Goal: Transaction & Acquisition: Purchase product/service

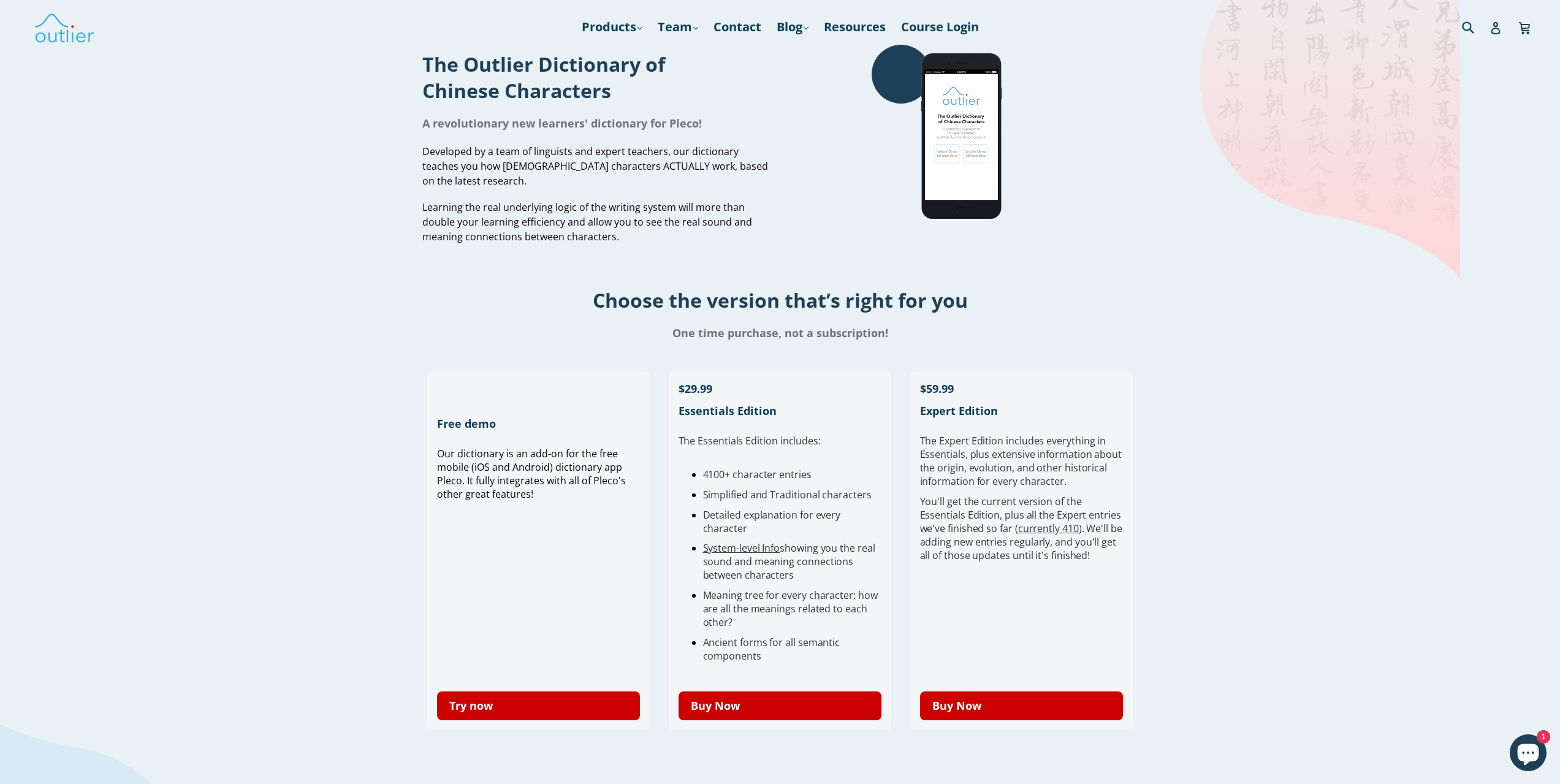
click at [376, 309] on h1 "Choose the version that’s right for you" at bounding box center [780, 301] width 1560 height 27
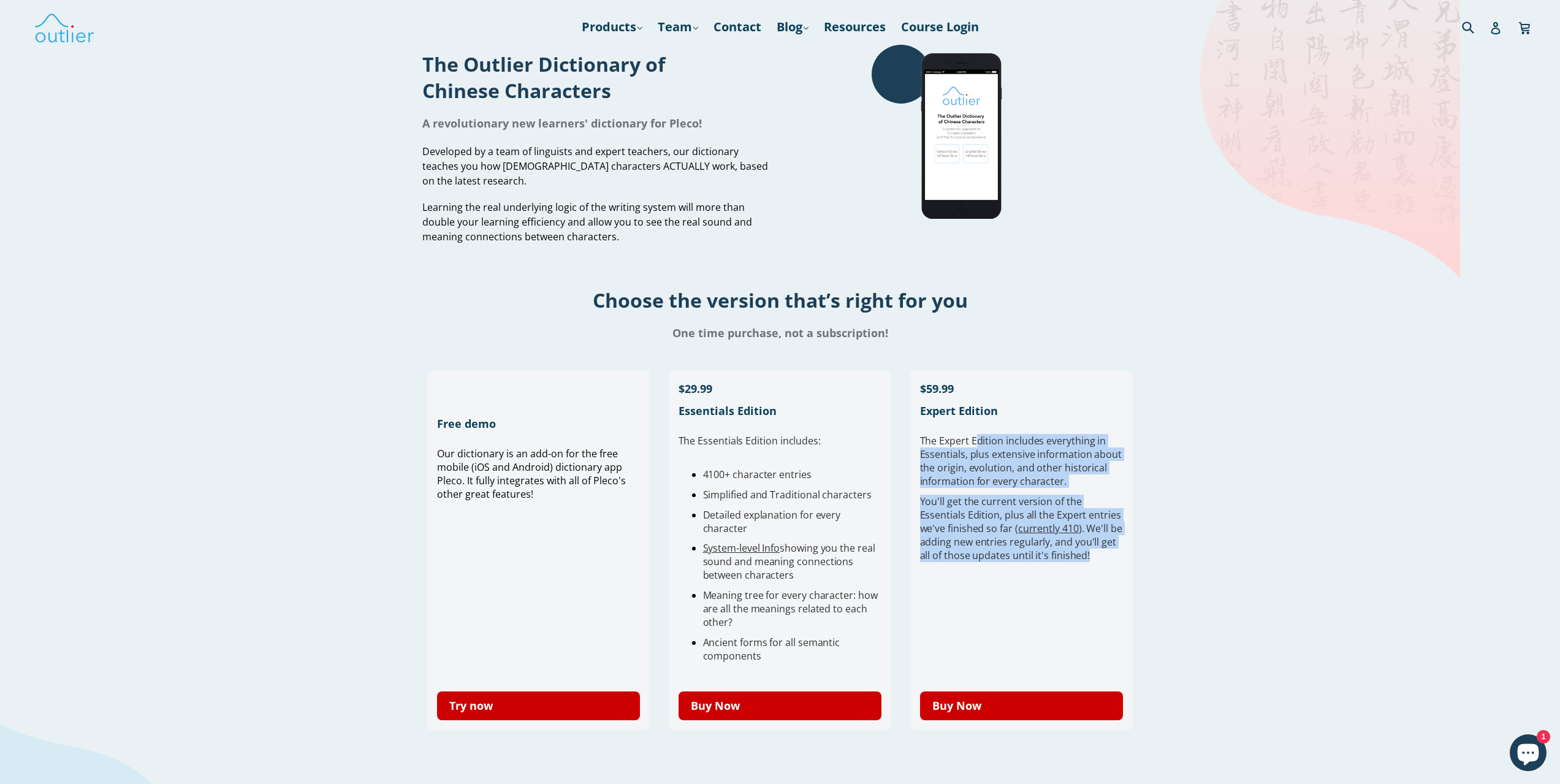
drag, startPoint x: 995, startPoint y: 430, endPoint x: 1109, endPoint y: 548, distance: 164.1
click at [1110, 549] on div "Sold out $59.99 Expert Edition The Expert Edition includes e verything in Essen…" at bounding box center [1021, 501] width 204 height 244
click at [1104, 546] on span "You'll get the current version of the Essentials Edition, plus all the Expert e…" at bounding box center [1020, 528] width 202 height 67
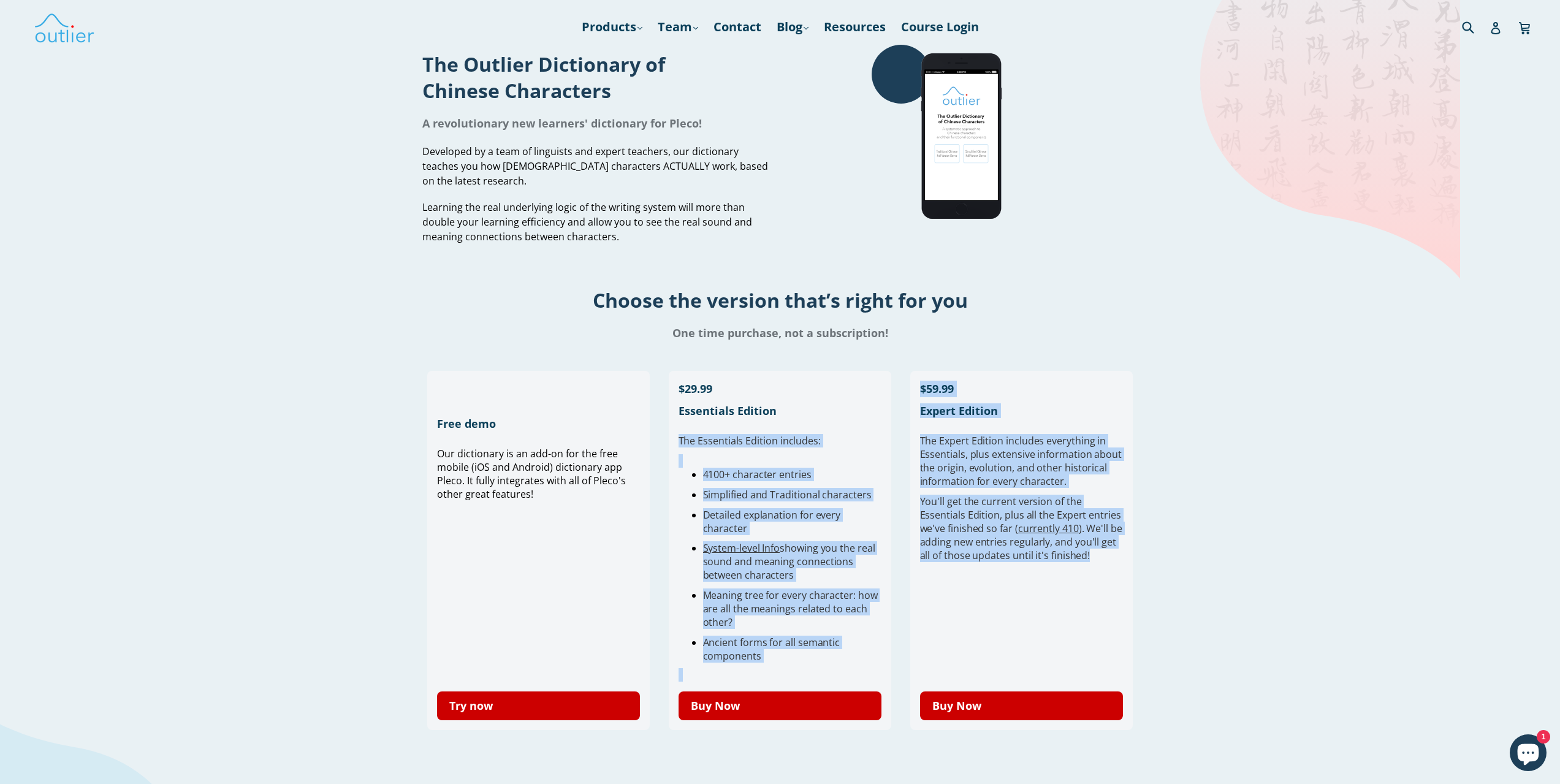
drag, startPoint x: 1102, startPoint y: 559, endPoint x: 892, endPoint y: 443, distance: 239.9
click at [892, 444] on div "Free demo Our dictionary is an add-on for the free mobile (iOS and Android) dic…" at bounding box center [780, 557] width 707 height 374
click at [892, 443] on div "Free demo Our dictionary is an add-on for the free mobile (iOS and Android) dic…" at bounding box center [780, 557] width 707 height 374
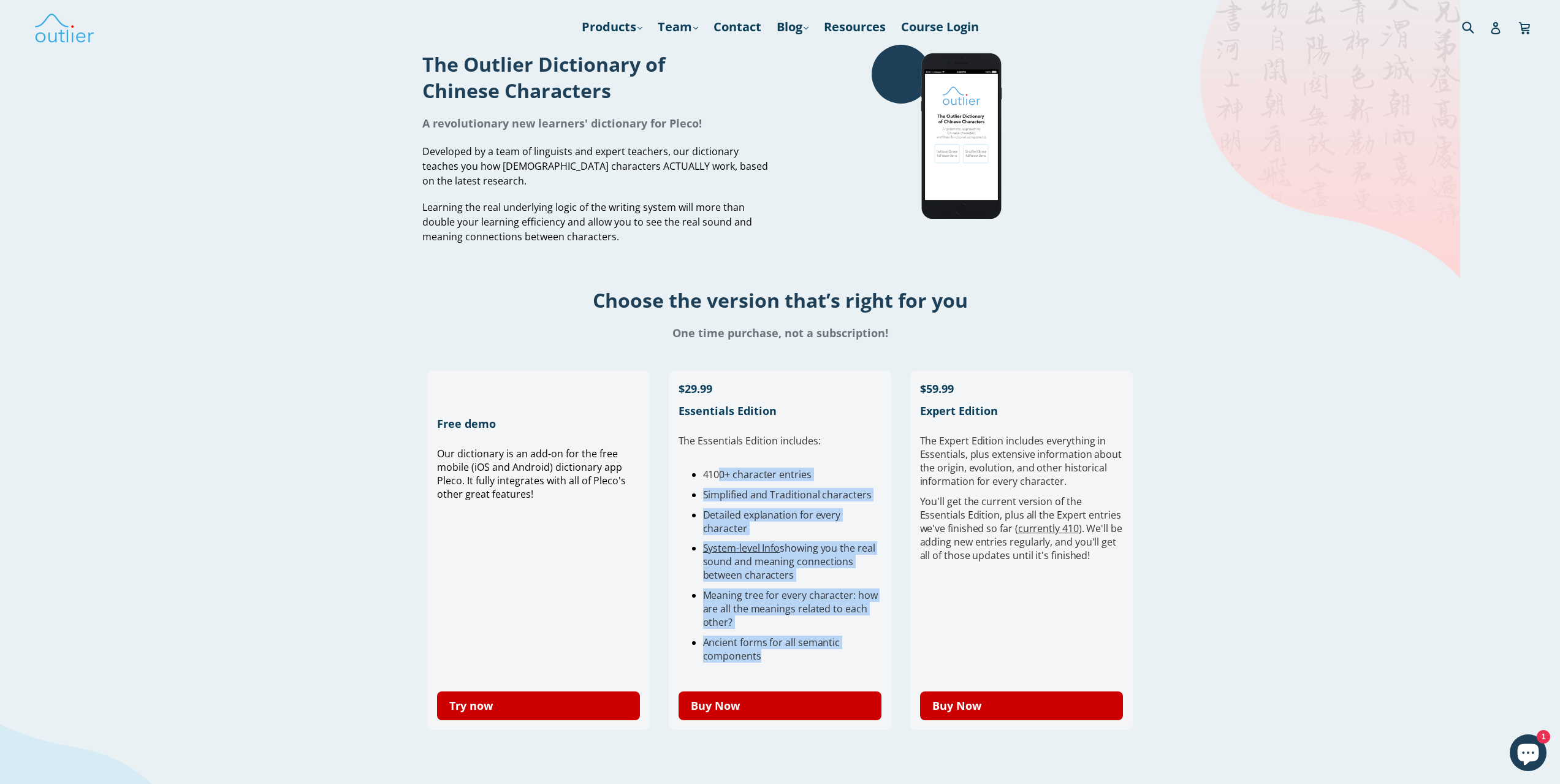
drag, startPoint x: 719, startPoint y: 471, endPoint x: 849, endPoint y: 651, distance: 222.0
click at [849, 651] on ul "4100+ character entries Simplified and Traditional characters Detailed explanat…" at bounding box center [780, 565] width 204 height 195
click at [849, 649] on li "Ancient forms for all semantic components" at bounding box center [792, 648] width 179 height 27
drag, startPoint x: 841, startPoint y: 658, endPoint x: 742, endPoint y: 462, distance: 219.6
click at [742, 462] on div "The Essentials Edition includes: 4100+ character entries Simplified and Traditi…" at bounding box center [780, 557] width 204 height 247
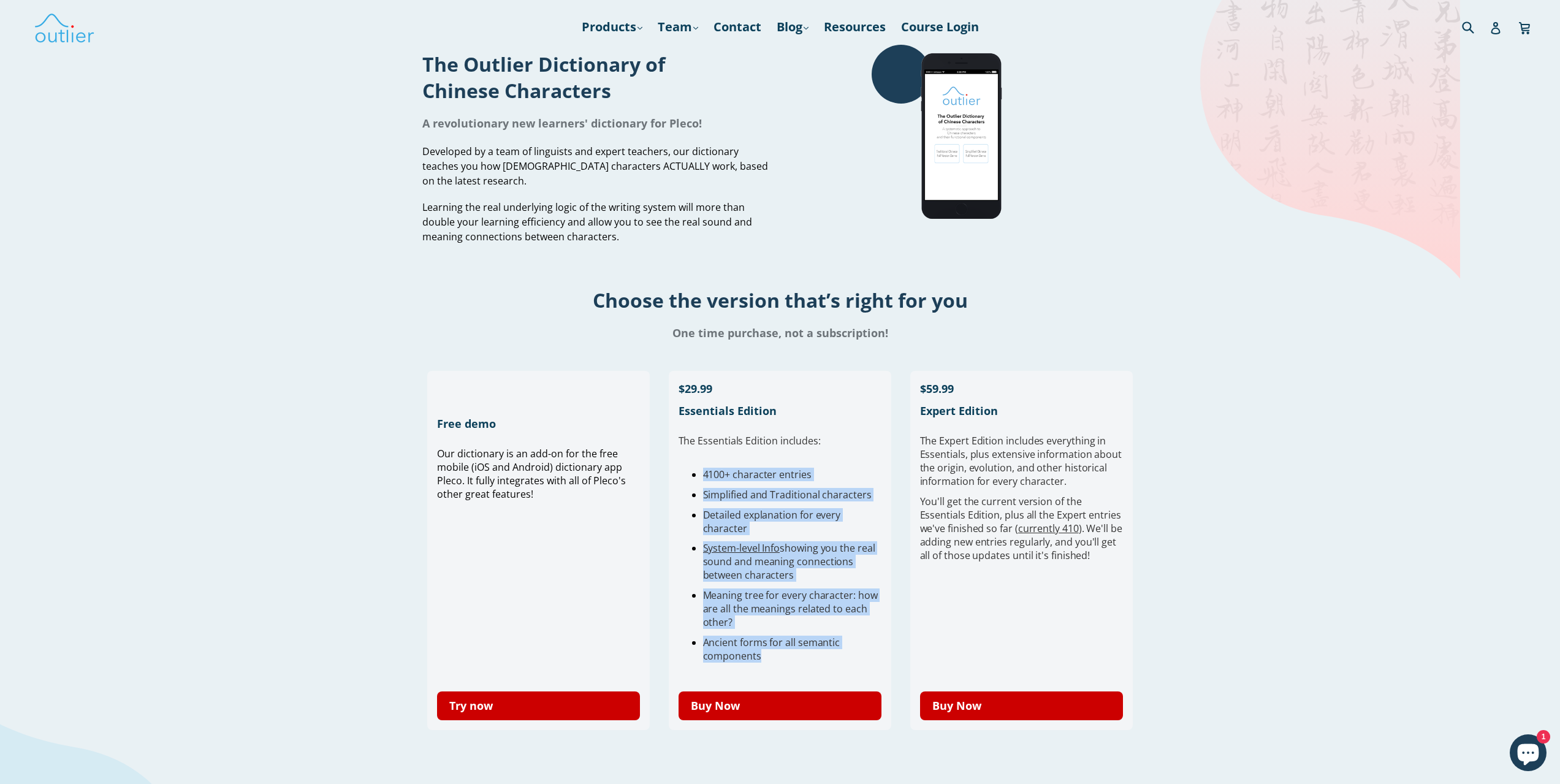
click at [742, 462] on div at bounding box center [780, 461] width 204 height 13
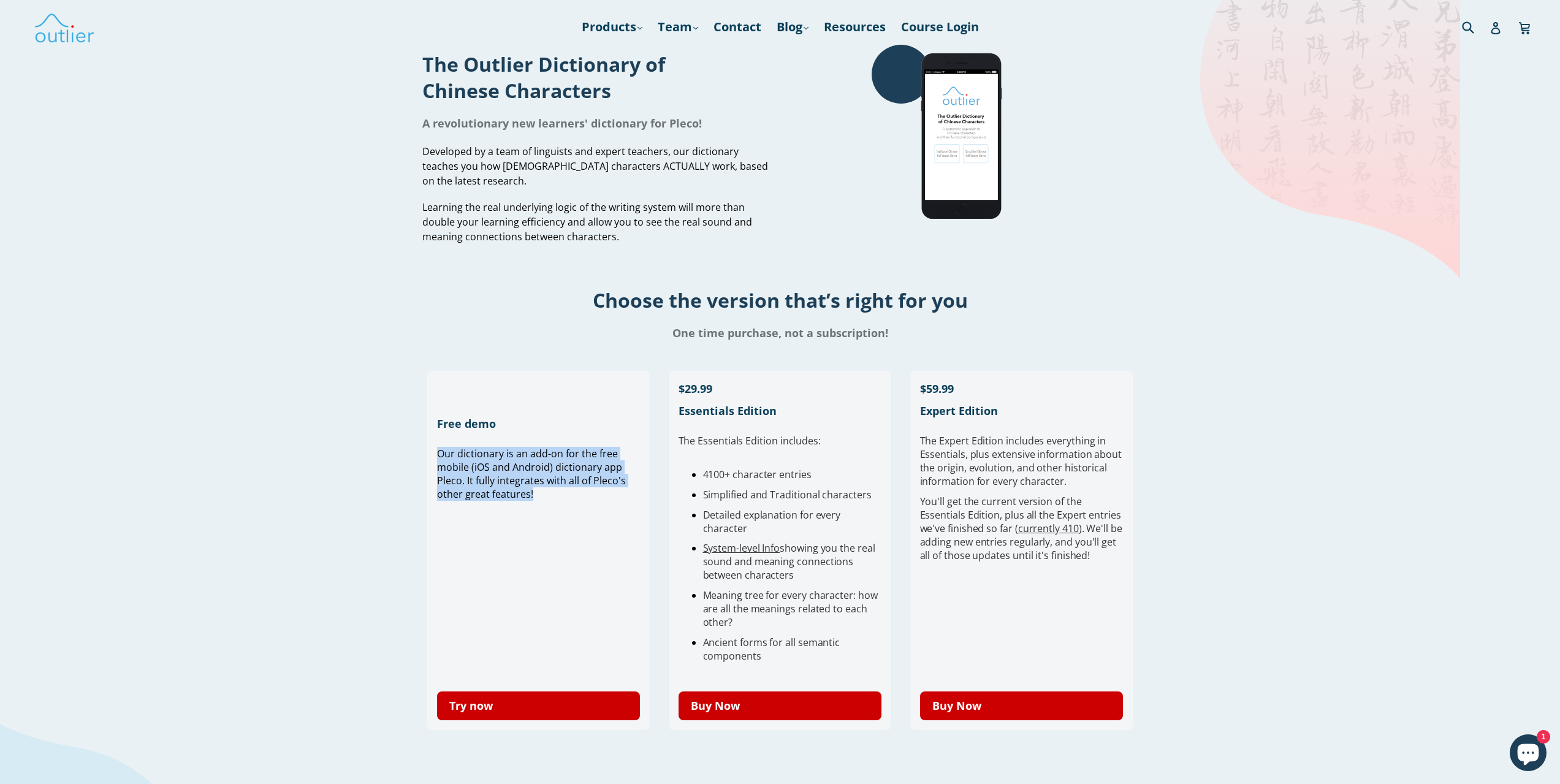
drag, startPoint x: 447, startPoint y: 458, endPoint x: 543, endPoint y: 490, distance: 101.2
click at [543, 490] on div "Free demo Our dictionary is an add-on for the free mobile (iOS and Android) dic…" at bounding box center [539, 550] width 223 height 359
click at [543, 490] on p "Our dictionary is an add-on for the free mobile (iOS and Android) dictionary ap…" at bounding box center [539, 473] width 204 height 54
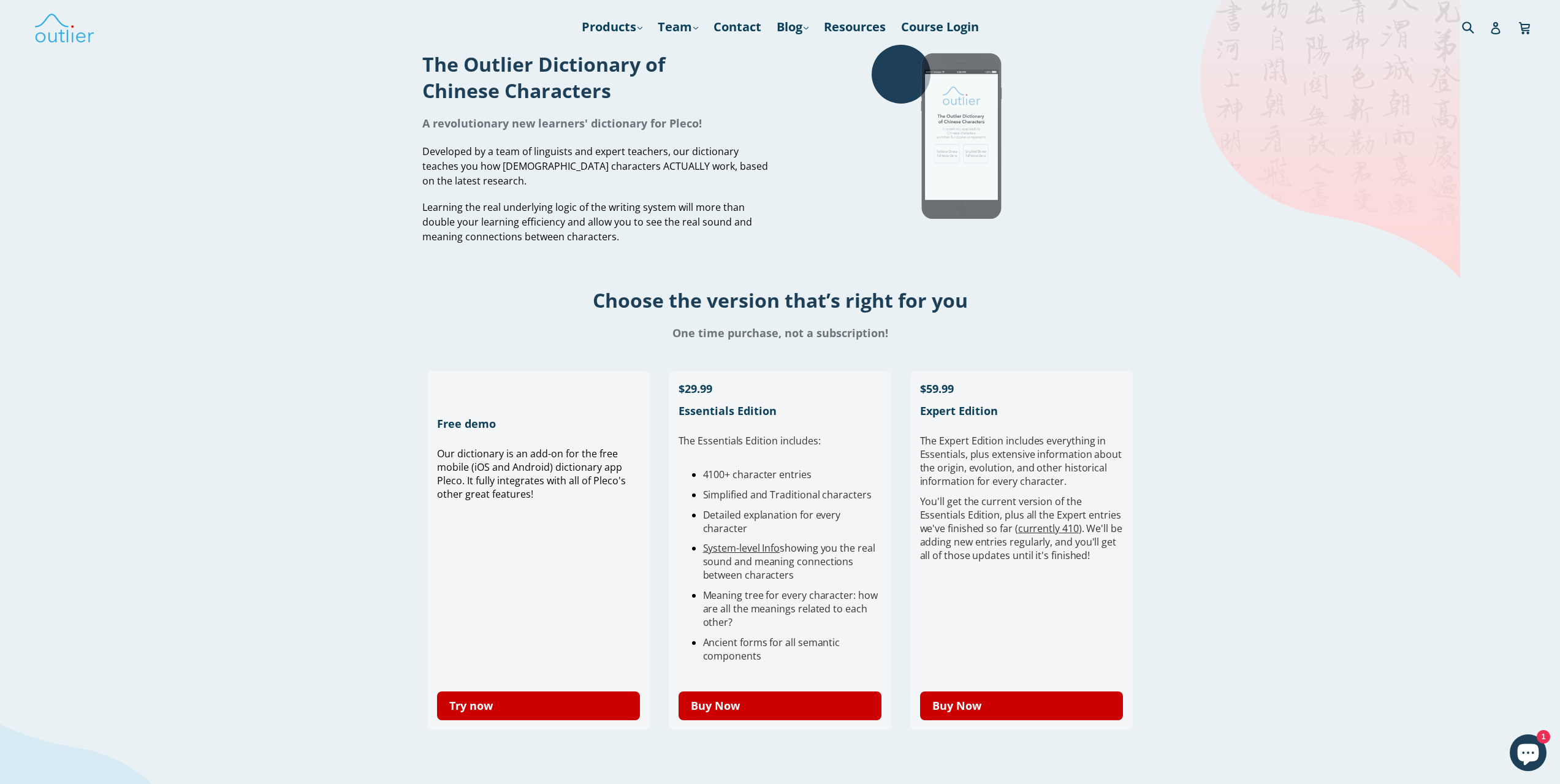
click at [989, 147] on img at bounding box center [964, 137] width 184 height 184
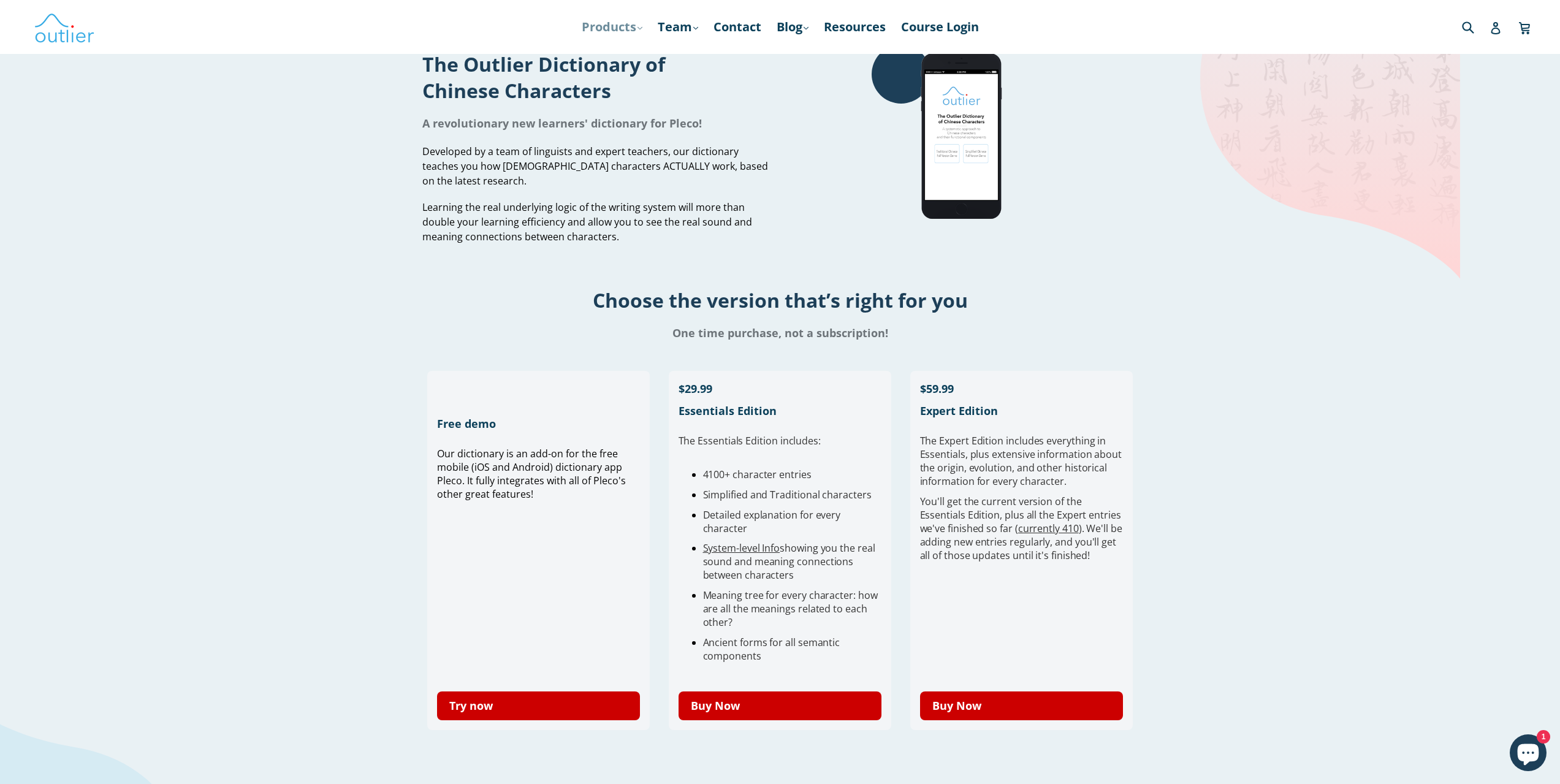
click at [603, 22] on link "Products .cls-1{fill:#231f20} expand" at bounding box center [612, 27] width 73 height 22
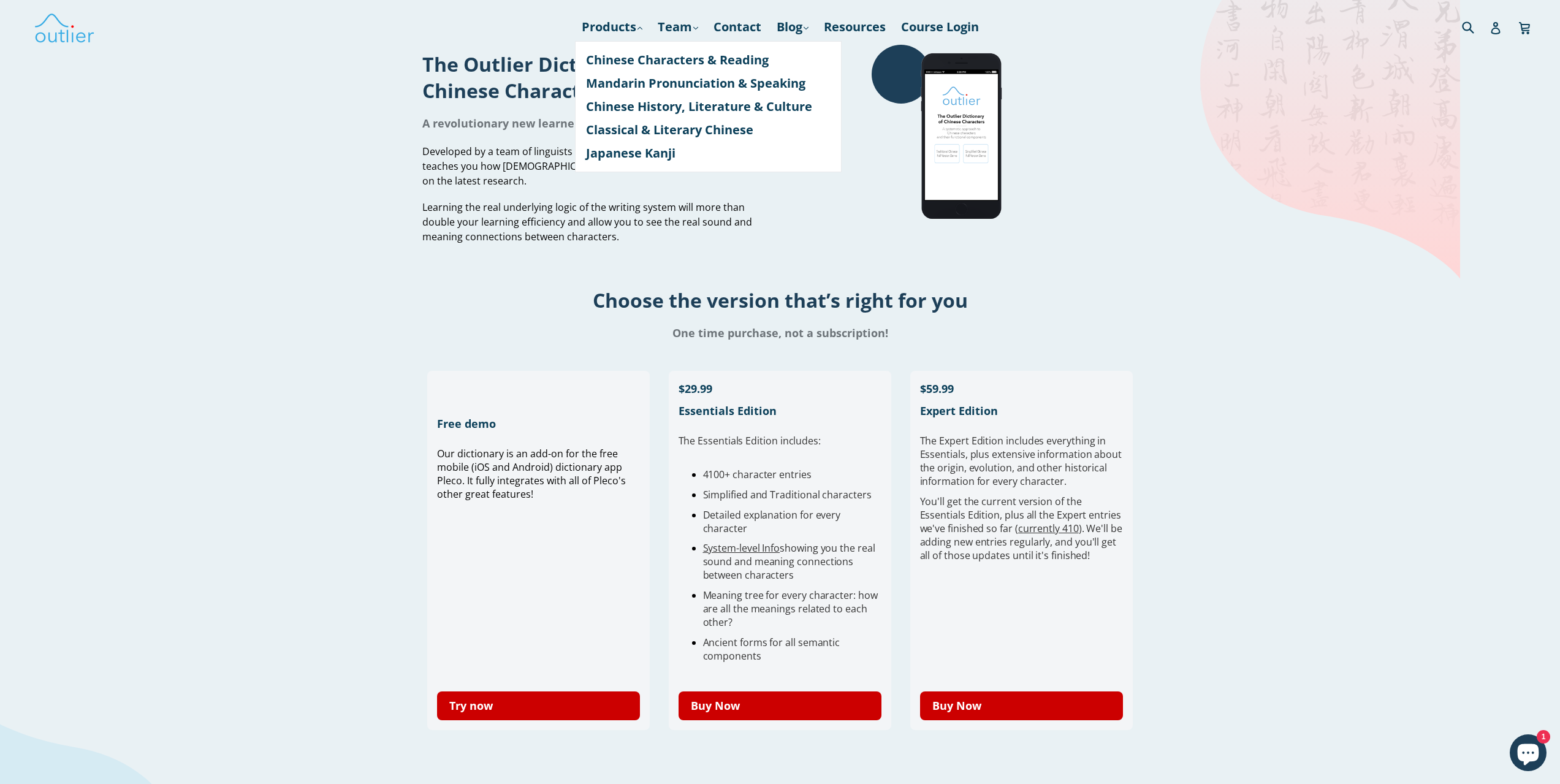
click at [1211, 328] on h1 "One time purchase, not a subscription!" at bounding box center [780, 333] width 1560 height 15
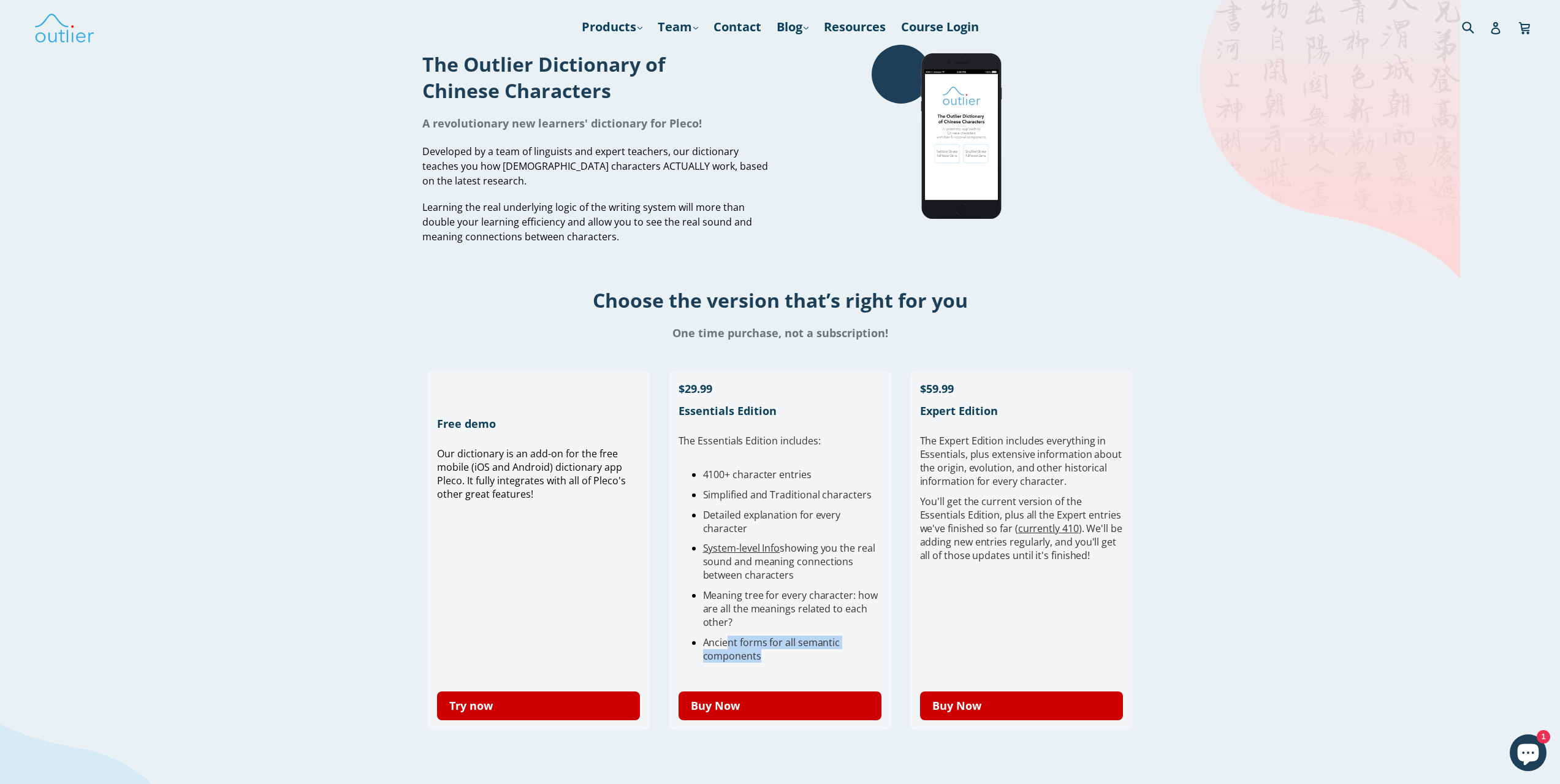
drag, startPoint x: 732, startPoint y: 647, endPoint x: 768, endPoint y: 658, distance: 37.6
click at [768, 658] on li "Ancient forms for all semantic components" at bounding box center [792, 648] width 179 height 27
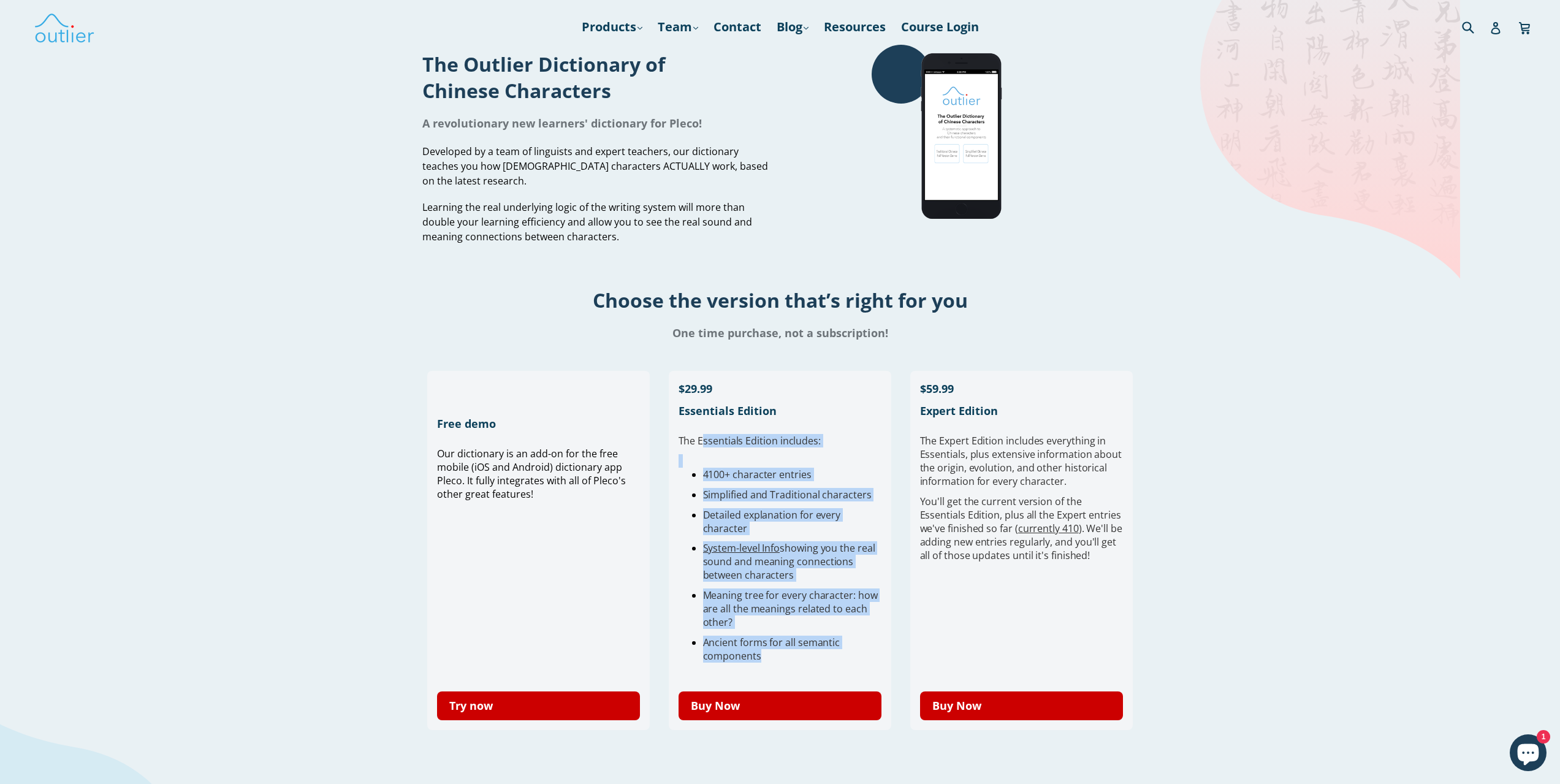
drag, startPoint x: 703, startPoint y: 441, endPoint x: 863, endPoint y: 658, distance: 269.6
click at [863, 658] on div "The Essentials Edition includes: 4100+ character entries Simplified and Traditi…" at bounding box center [780, 557] width 204 height 247
click at [863, 658] on li "Ancient forms for all semantic components" at bounding box center [792, 648] width 179 height 27
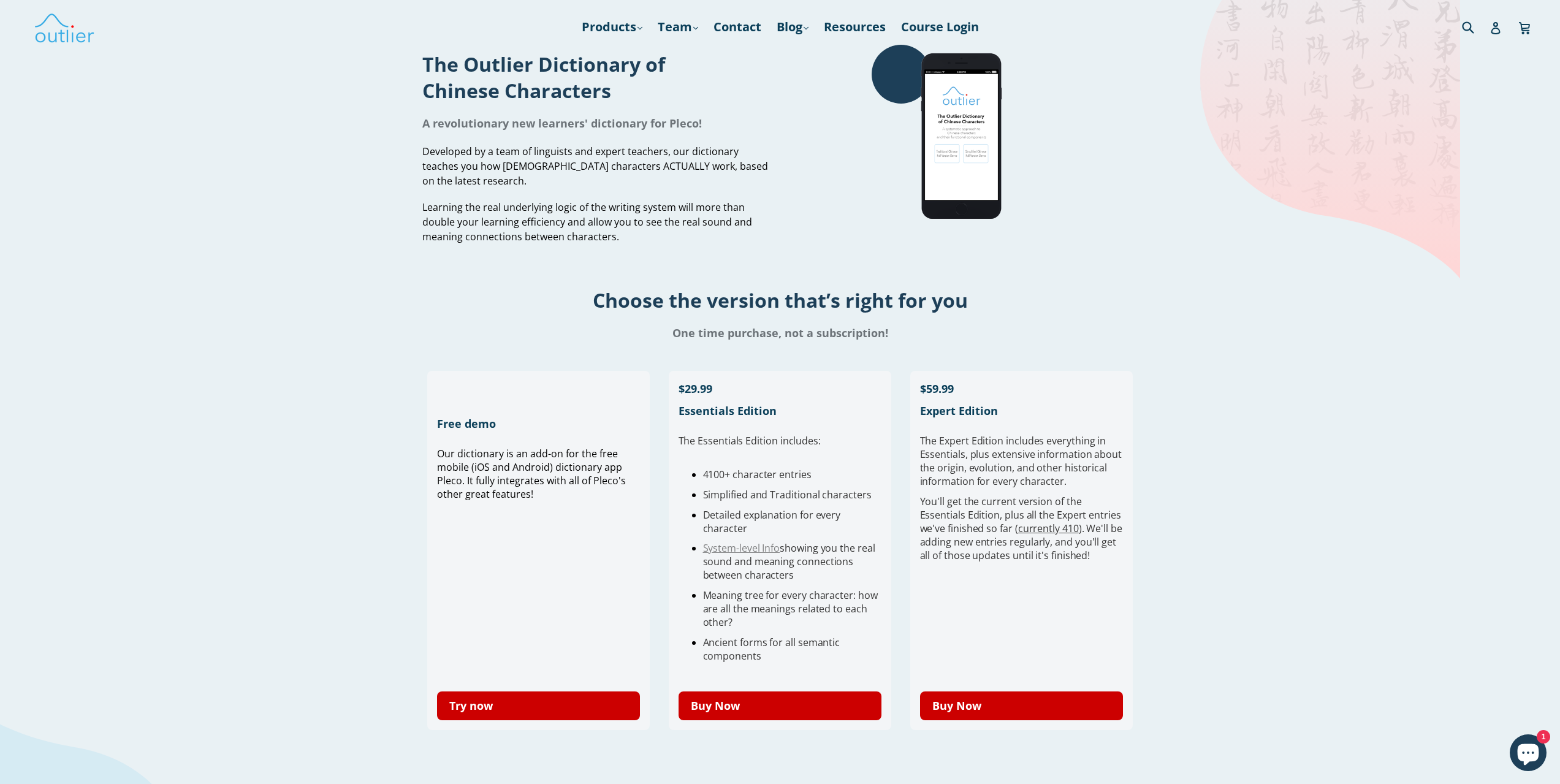
click at [730, 547] on link "System-level Info" at bounding box center [741, 548] width 77 height 13
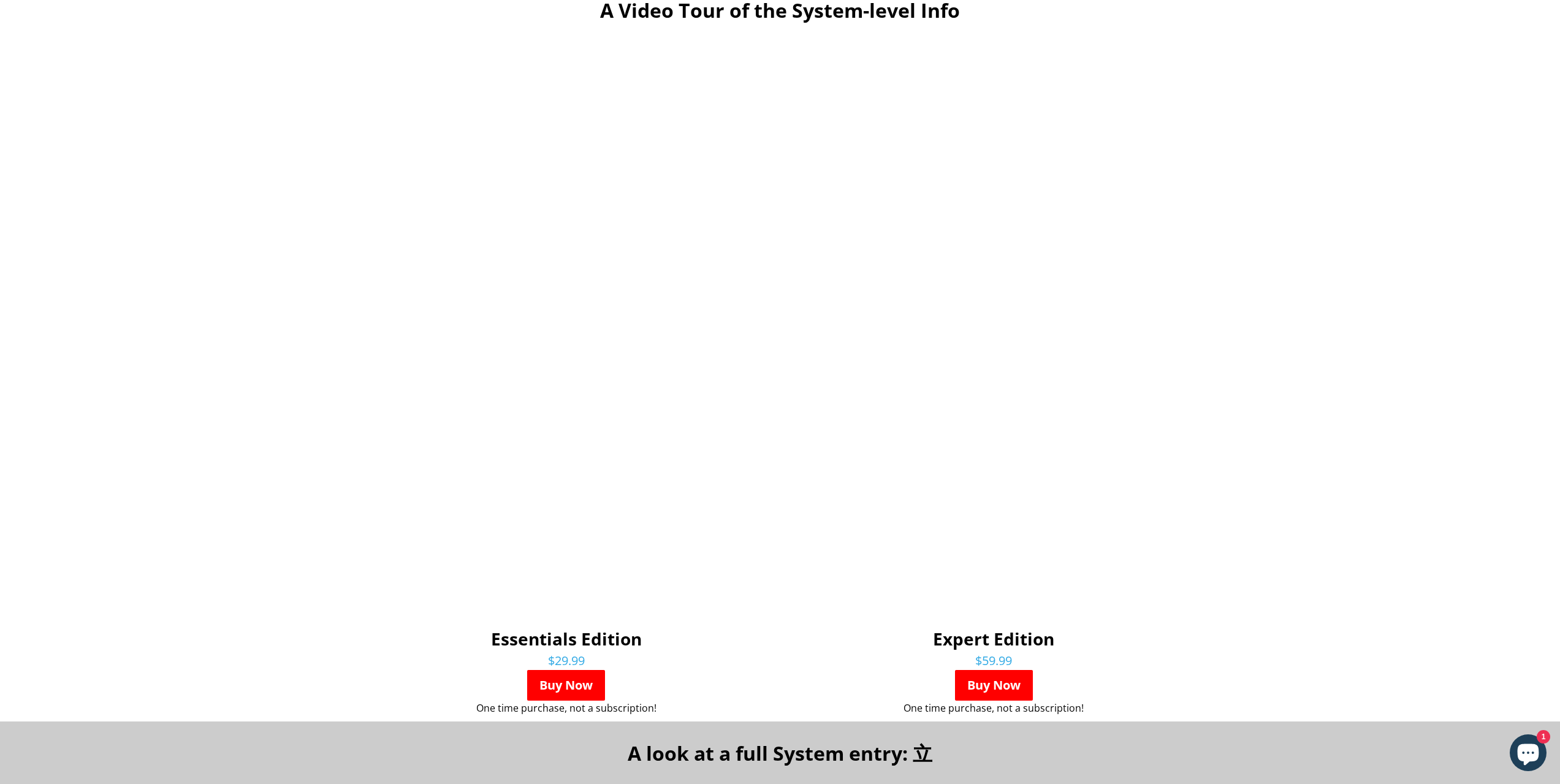
scroll to position [552, 0]
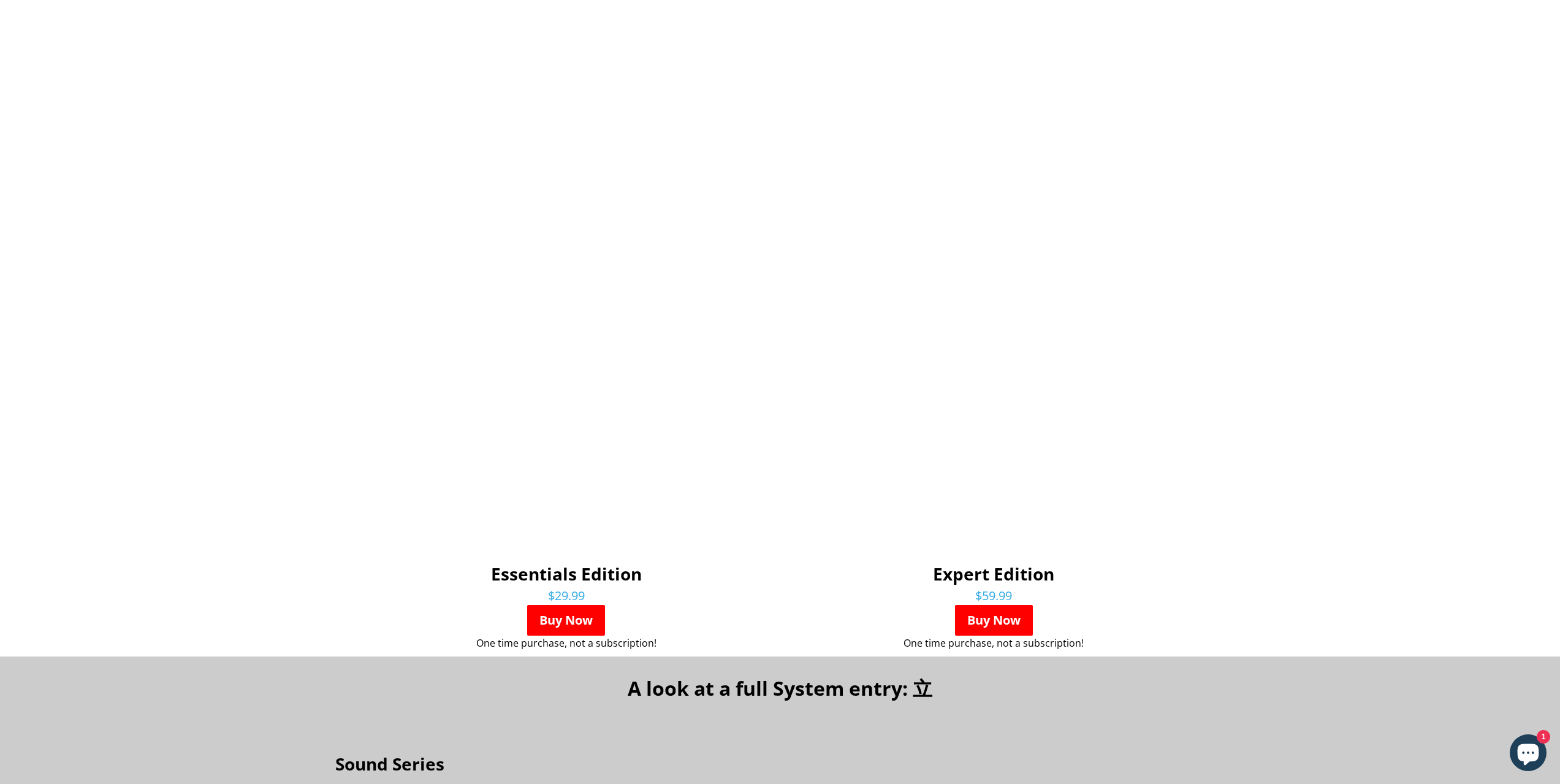
click at [145, 301] on div at bounding box center [123, 316] width 248 height 680
click at [175, 313] on div at bounding box center [123, 316] width 248 height 680
click at [190, 211] on div at bounding box center [123, 316] width 248 height 680
click at [211, 258] on div at bounding box center [123, 316] width 248 height 680
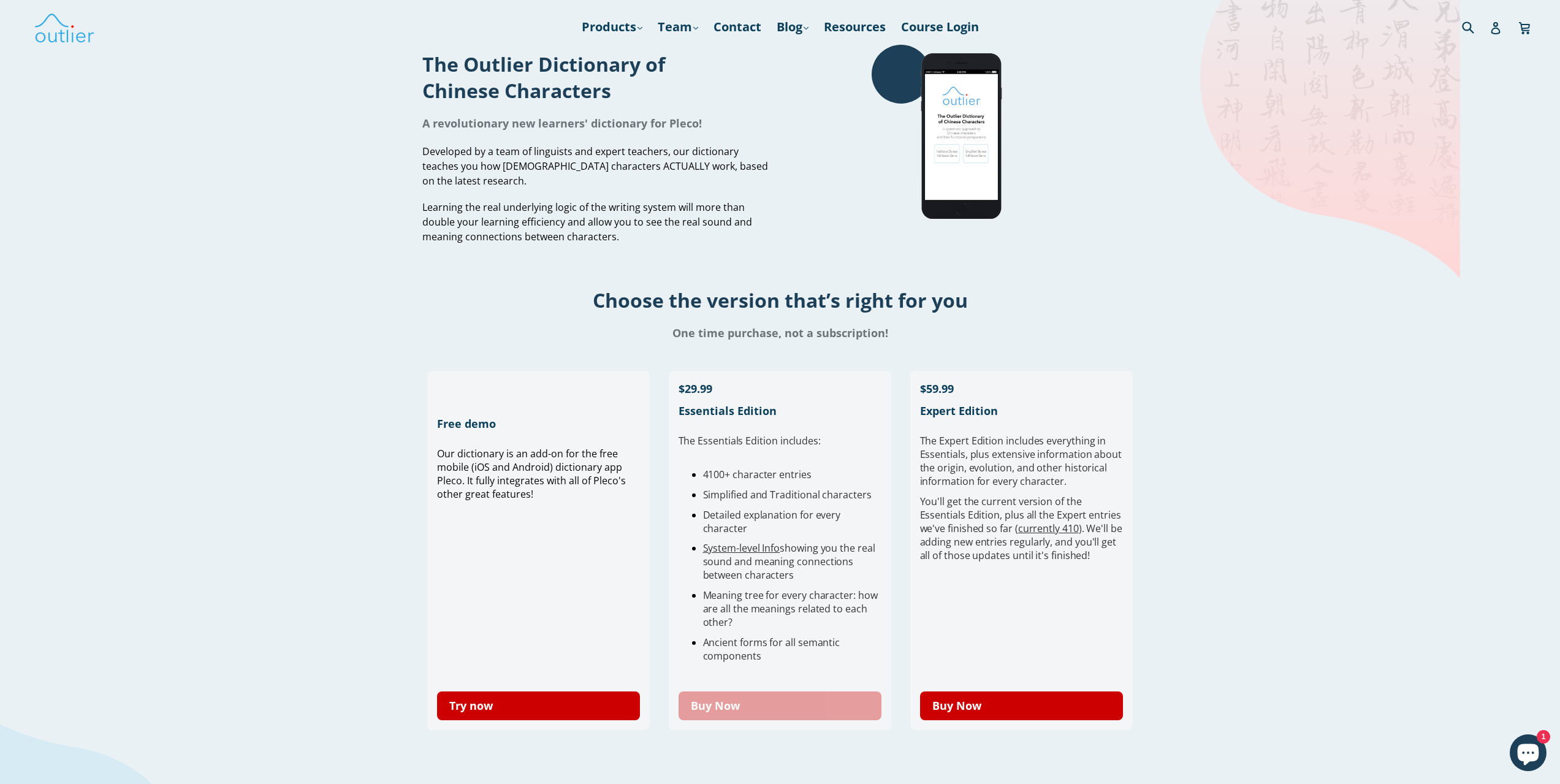
click at [757, 700] on link "Buy Now" at bounding box center [780, 705] width 204 height 28
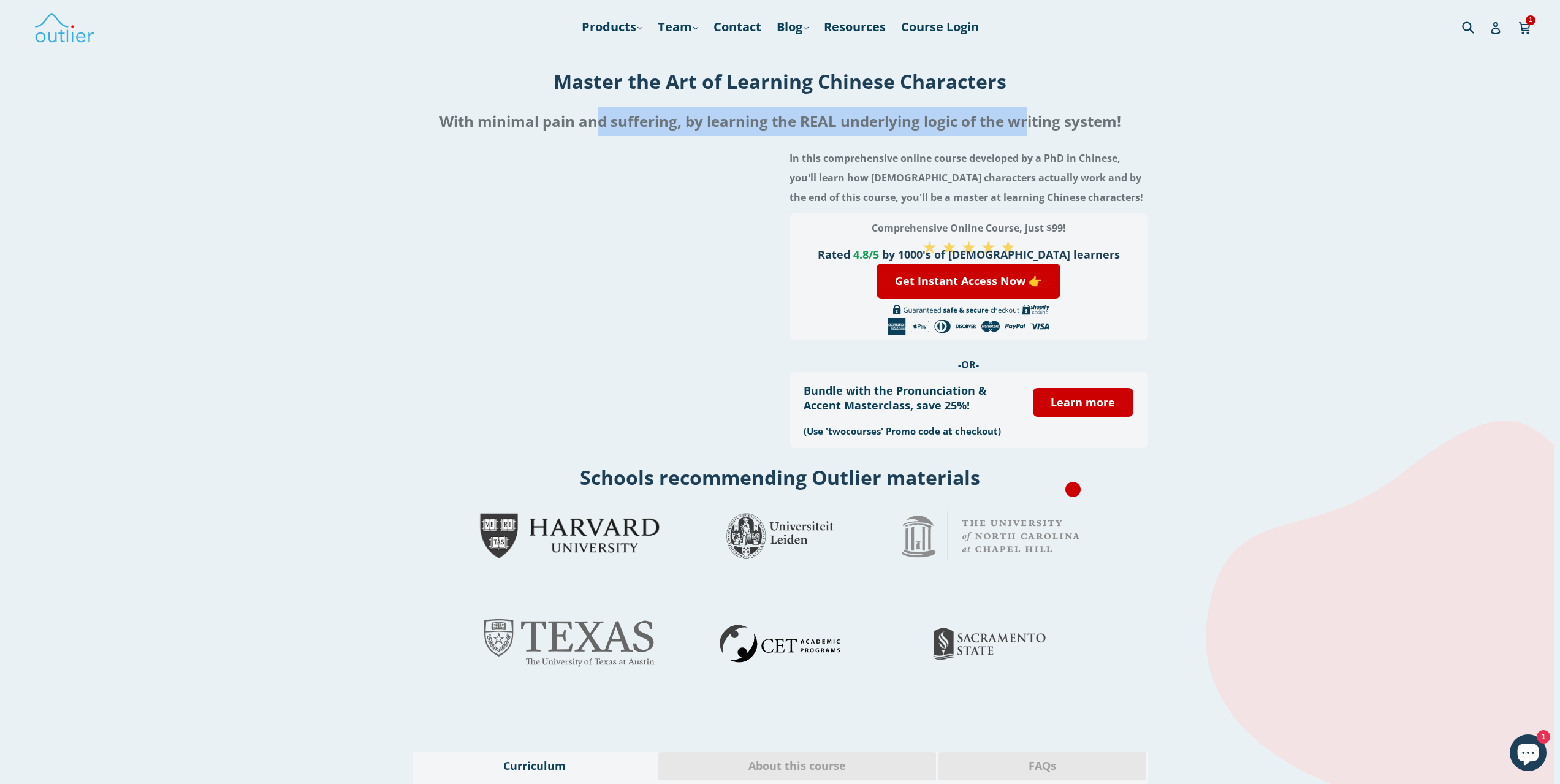
drag, startPoint x: 597, startPoint y: 124, endPoint x: 1048, endPoint y: 117, distance: 451.1
click at [1036, 117] on h2 "With minimal pain and suffering, by learning the REAL underlying logic of the w…" at bounding box center [780, 120] width 1560 height 29
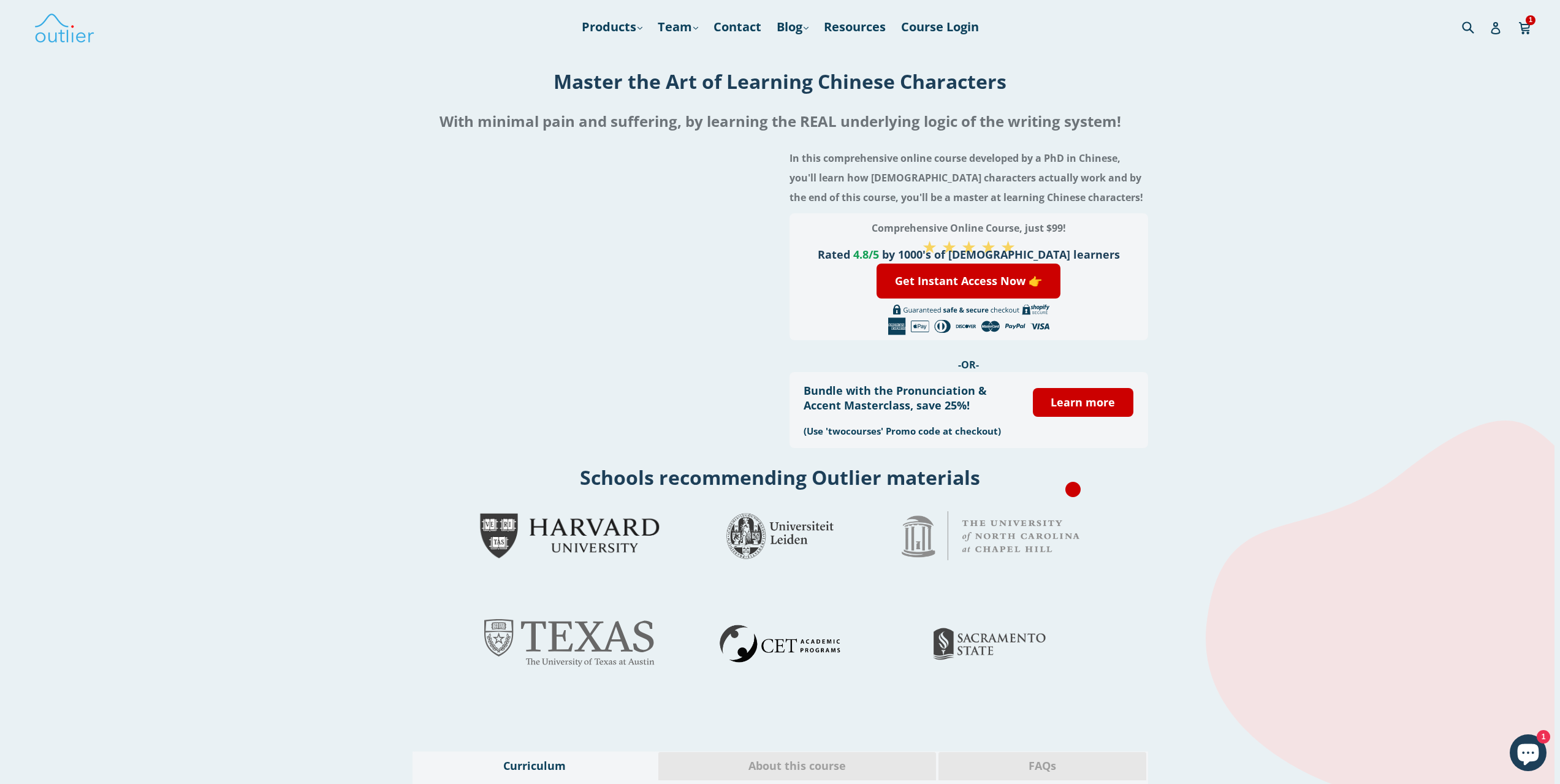
click at [1055, 117] on h2 "With minimal pain and suffering, by learning the REAL underlying logic of the w…" at bounding box center [780, 120] width 1560 height 29
click at [1310, 329] on div "In this comprehensive online course developed by a PhD in Chinese, you'll learn…" at bounding box center [780, 300] width 1533 height 316
